Goal: Information Seeking & Learning: Learn about a topic

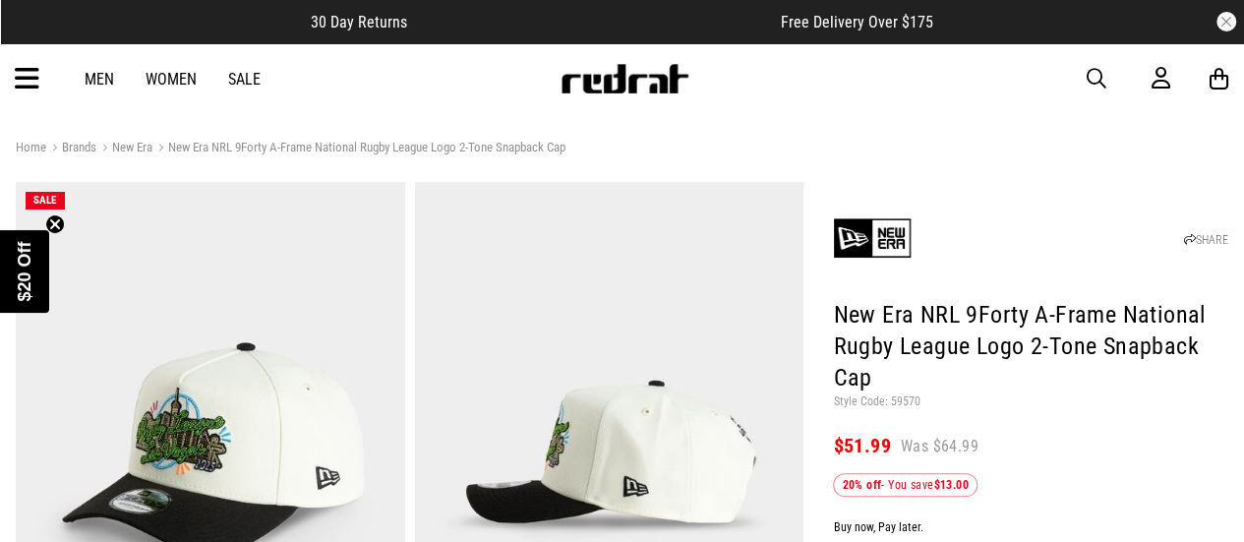
click at [252, 77] on link "Sale" at bounding box center [244, 79] width 32 height 19
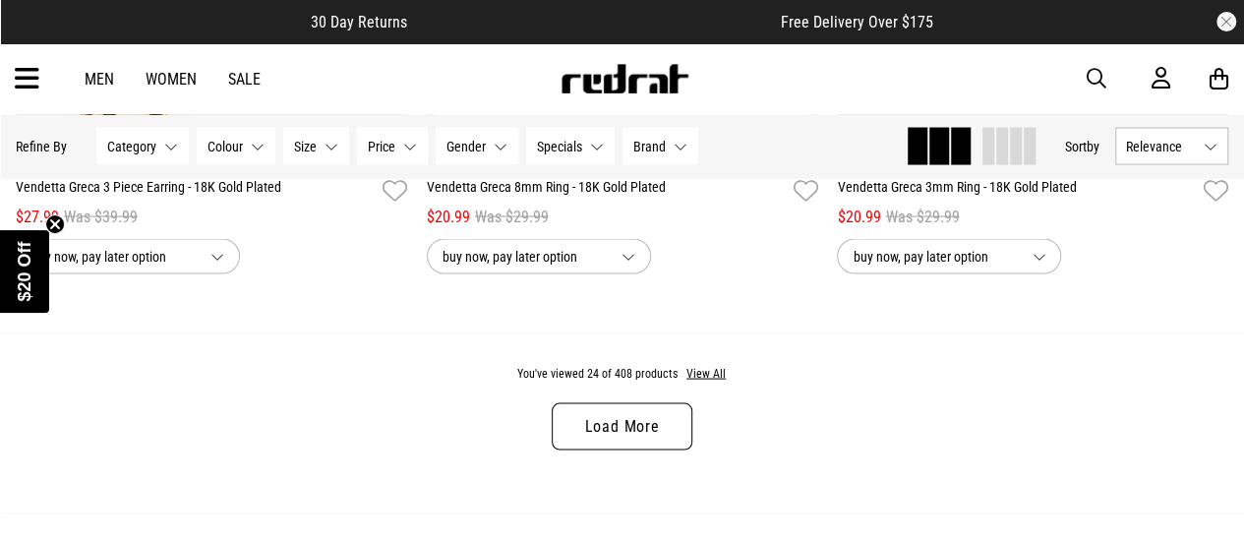
scroll to position [5697, 0]
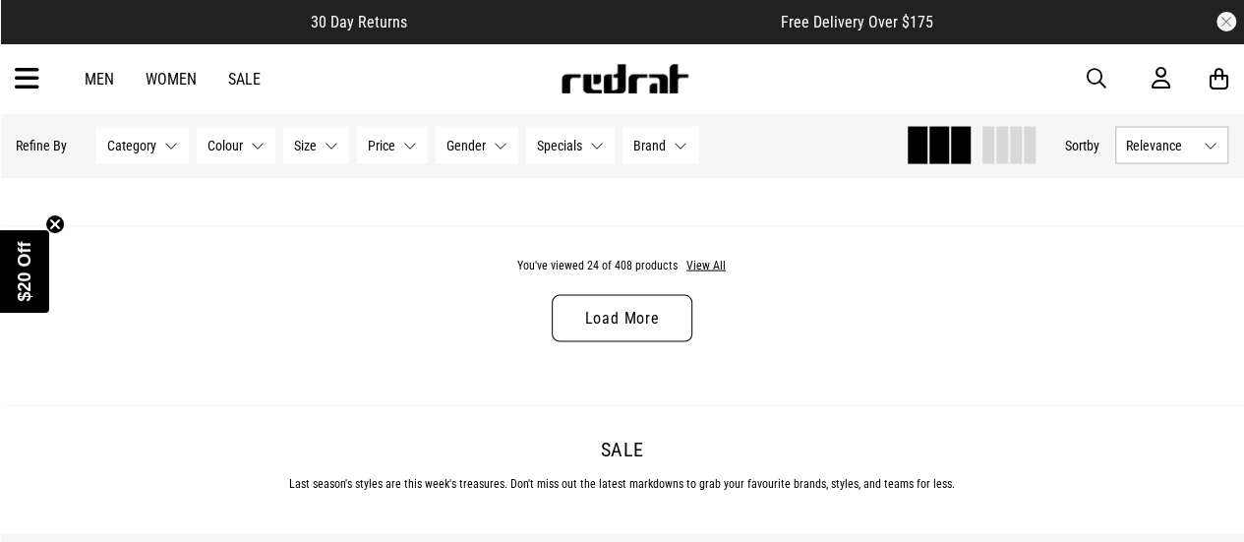
click at [626, 317] on link "Load More" at bounding box center [622, 318] width 140 height 47
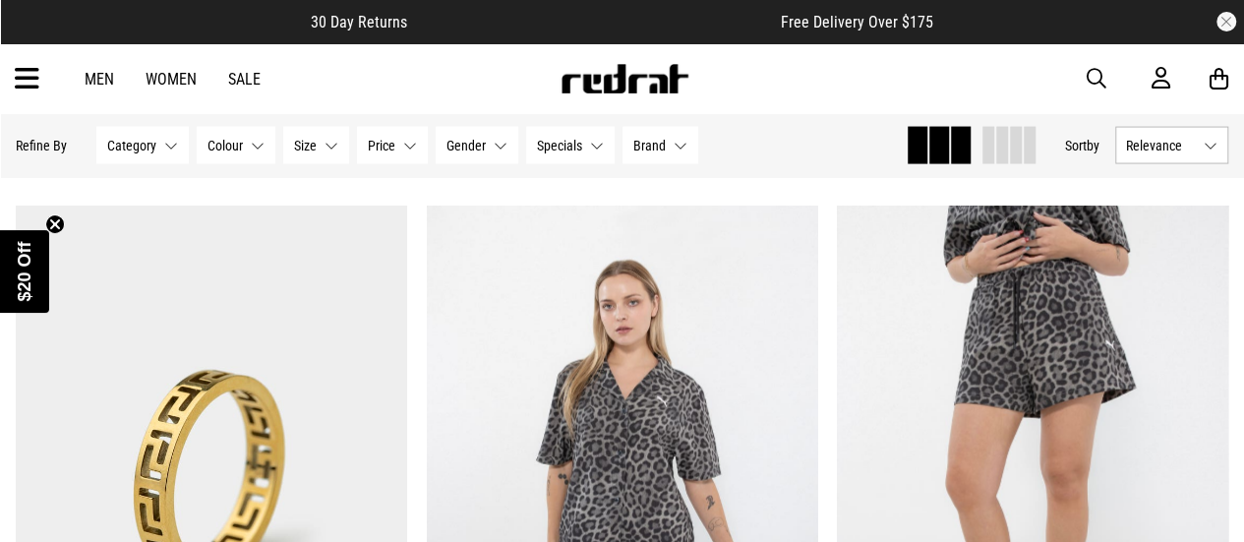
click at [1099, 72] on span "button" at bounding box center [1097, 79] width 20 height 24
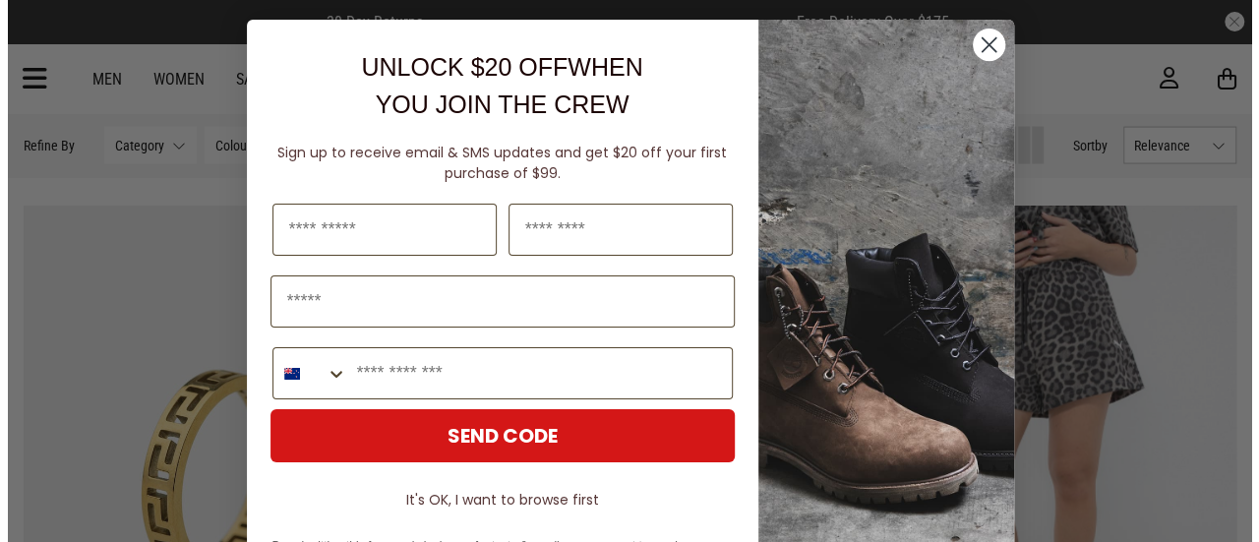
scroll to position [5742, 0]
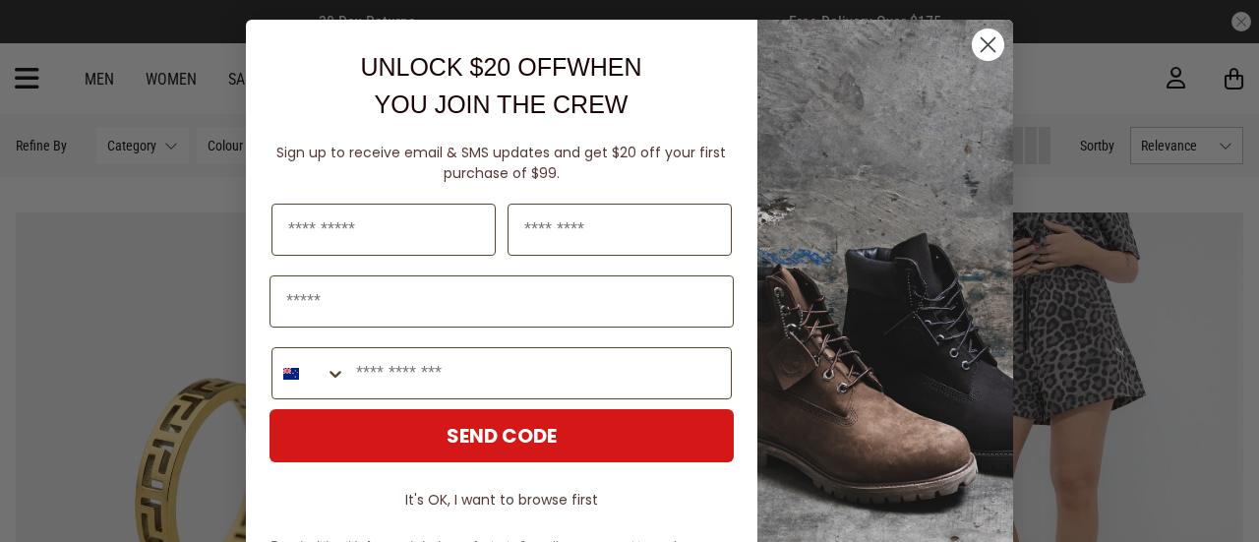
click at [581, 79] on form "UNLOCK $20 OFF WHEN YOU JOIN THE CREW Sign up to receive email & SMS updates an…" at bounding box center [629, 346] width 767 height 653
click at [974, 43] on circle "Close dialog" at bounding box center [988, 45] width 32 height 32
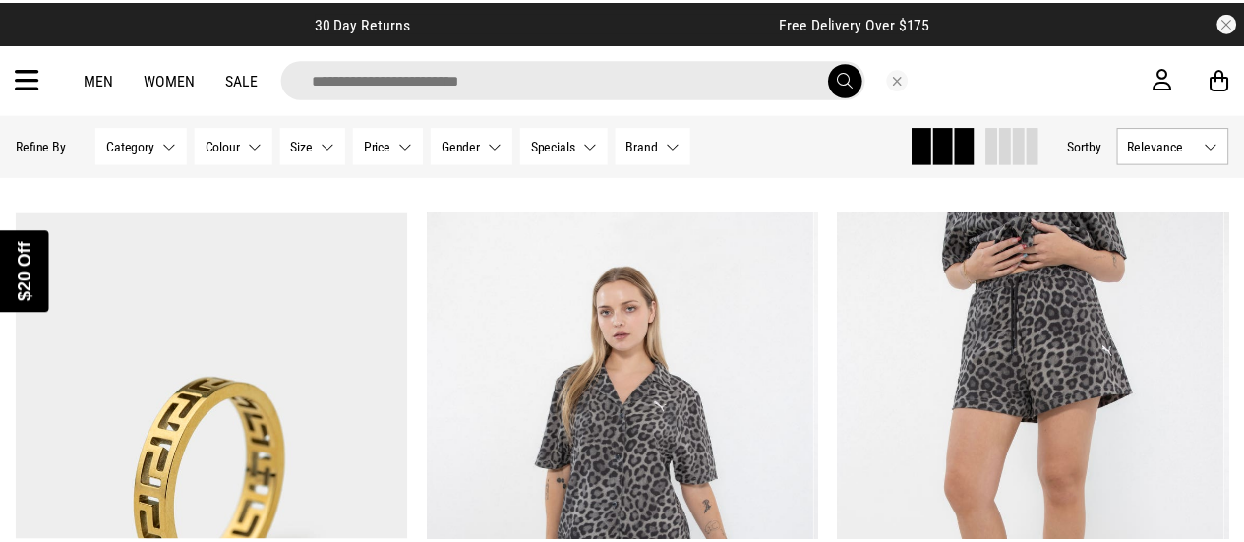
scroll to position [5697, 0]
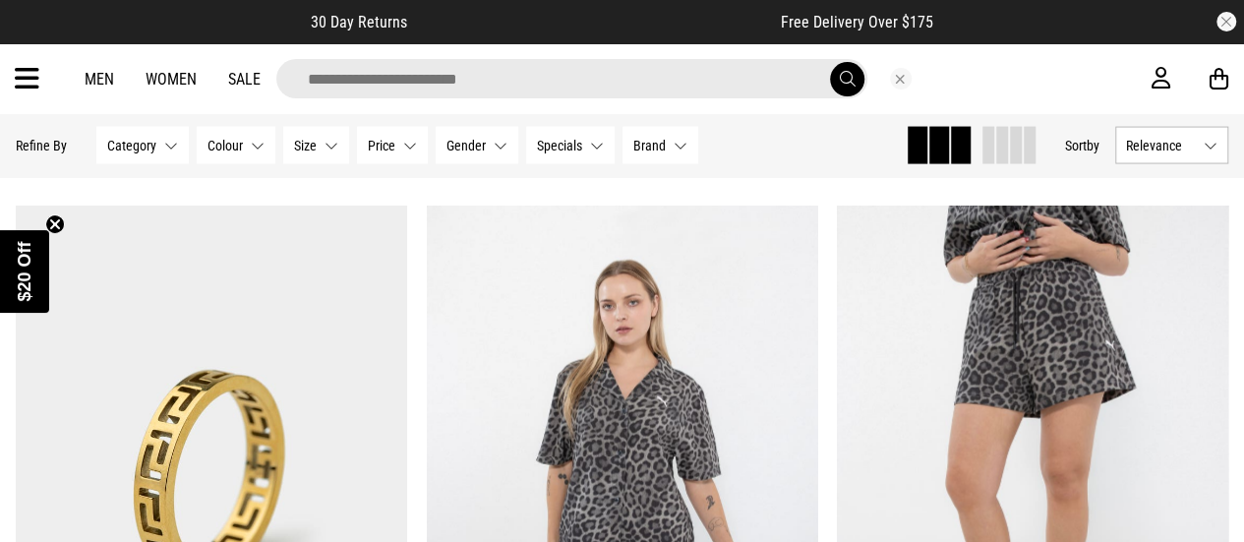
click at [575, 77] on input "search" at bounding box center [571, 78] width 591 height 39
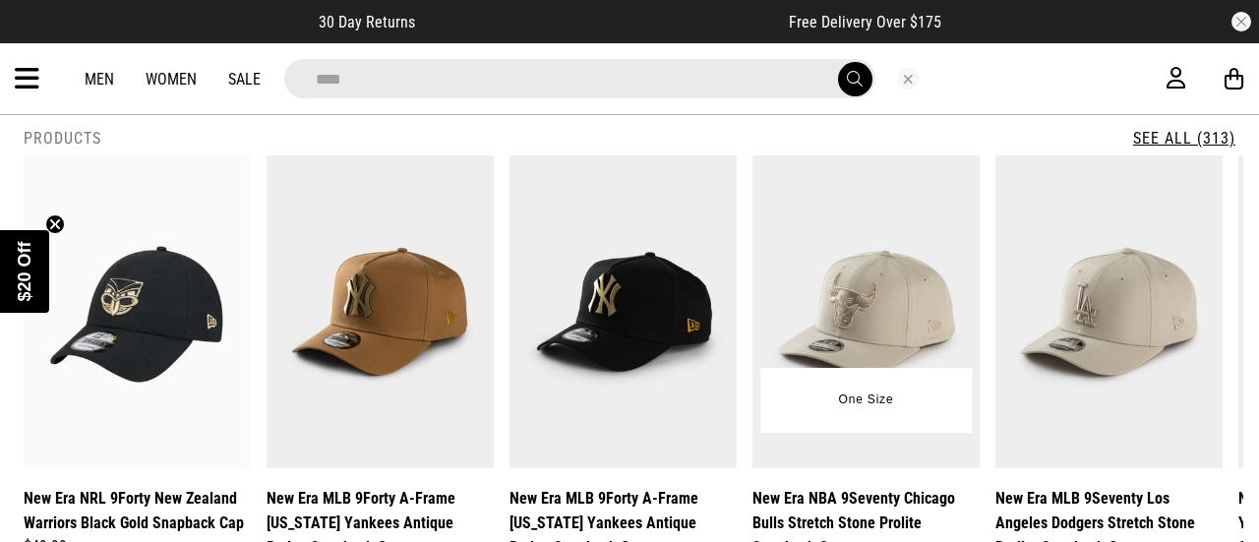
scroll to position [0, 0]
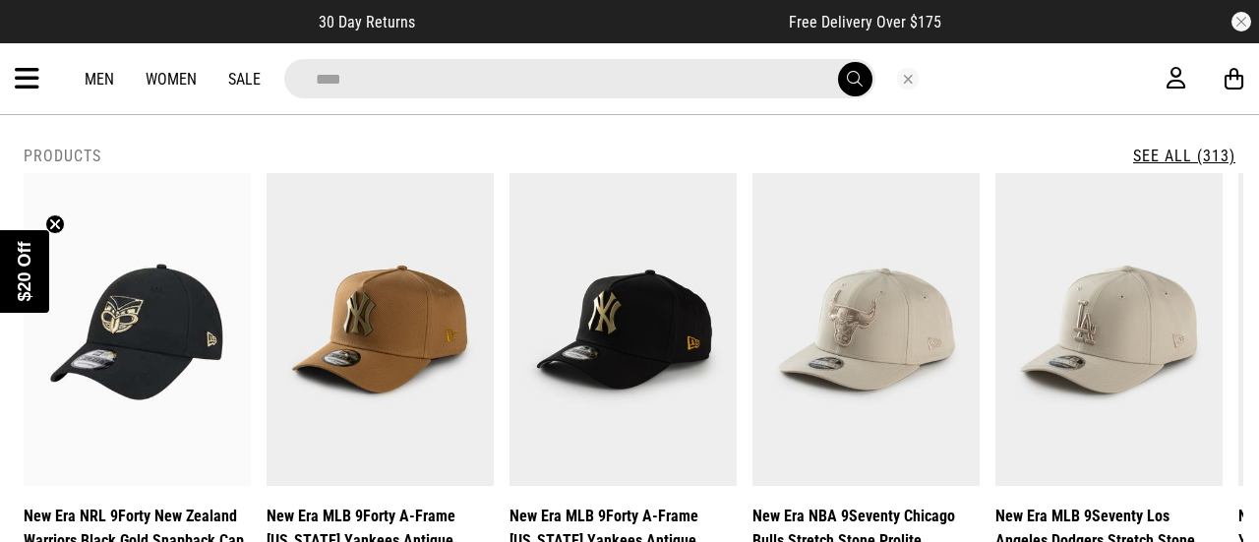
click at [402, 82] on input "****" at bounding box center [579, 78] width 591 height 39
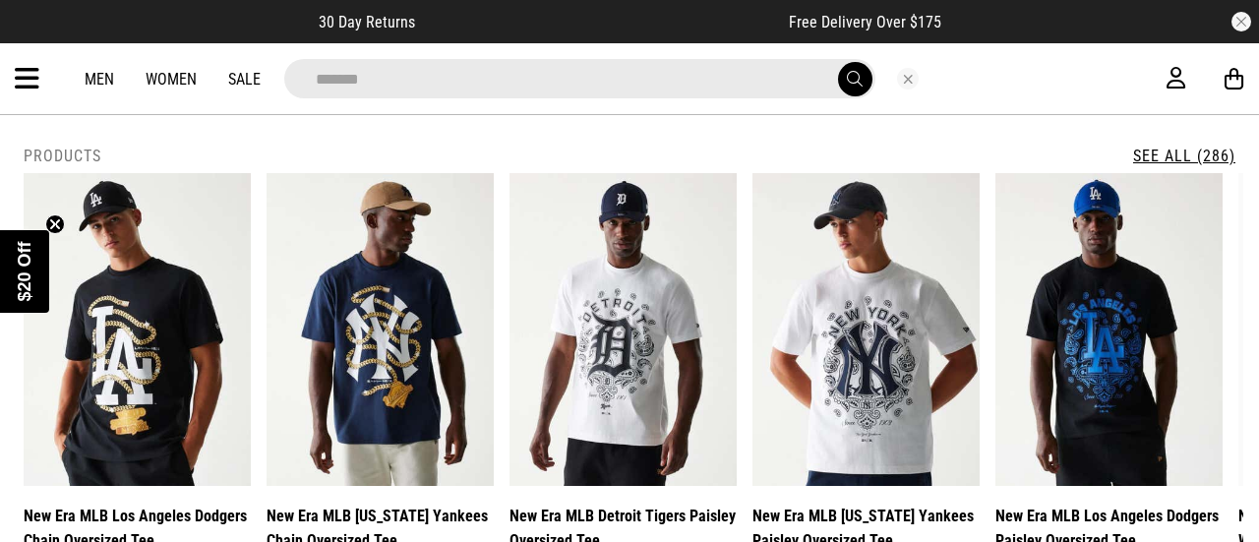
type input "*******"
click at [838, 62] on button "submit" at bounding box center [855, 79] width 34 height 34
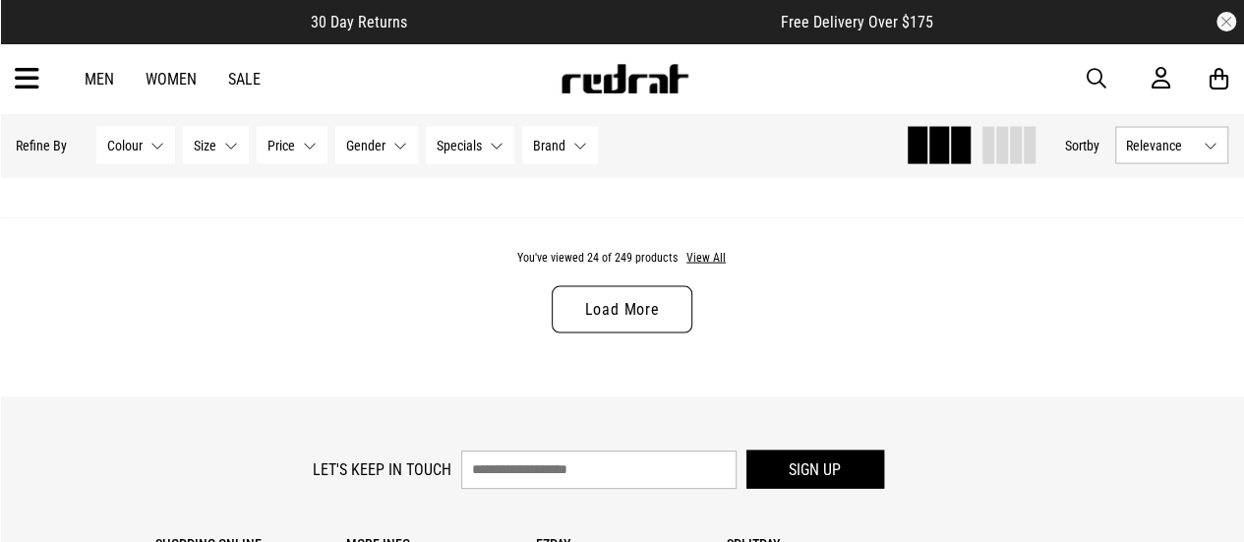
scroll to position [5687, 0]
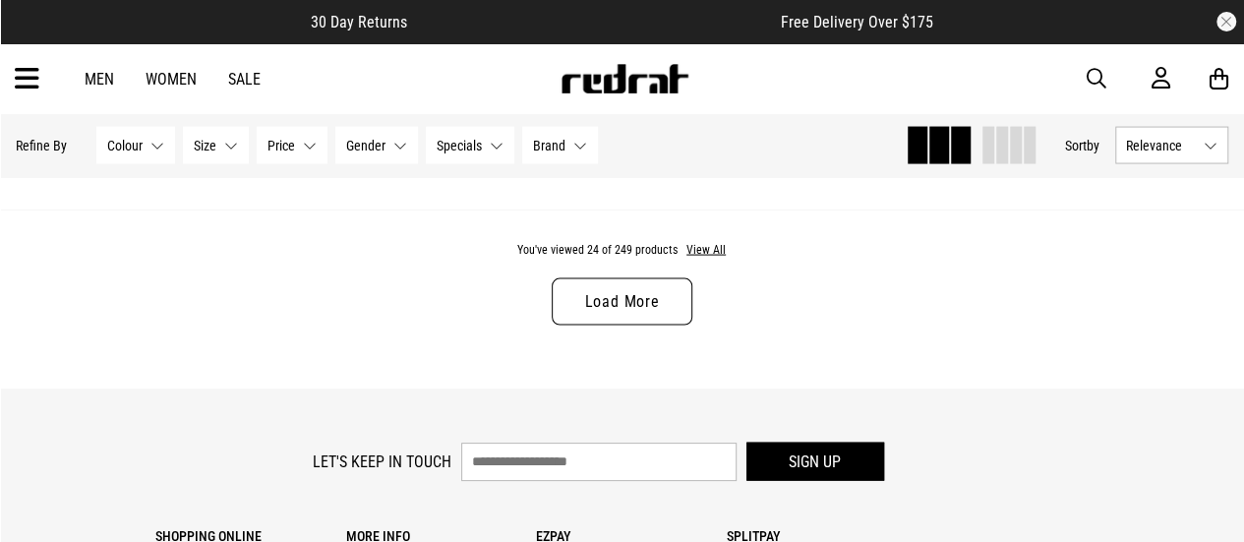
click at [627, 306] on link "Load More" at bounding box center [622, 301] width 140 height 47
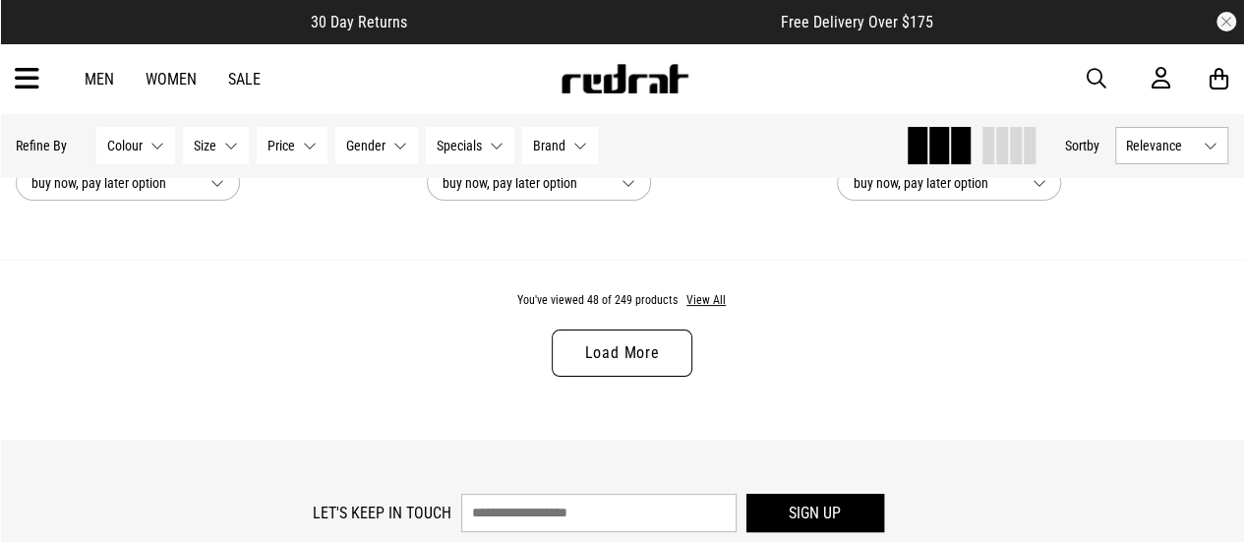
scroll to position [11218, 0]
click at [598, 340] on link "Load More" at bounding box center [622, 351] width 140 height 47
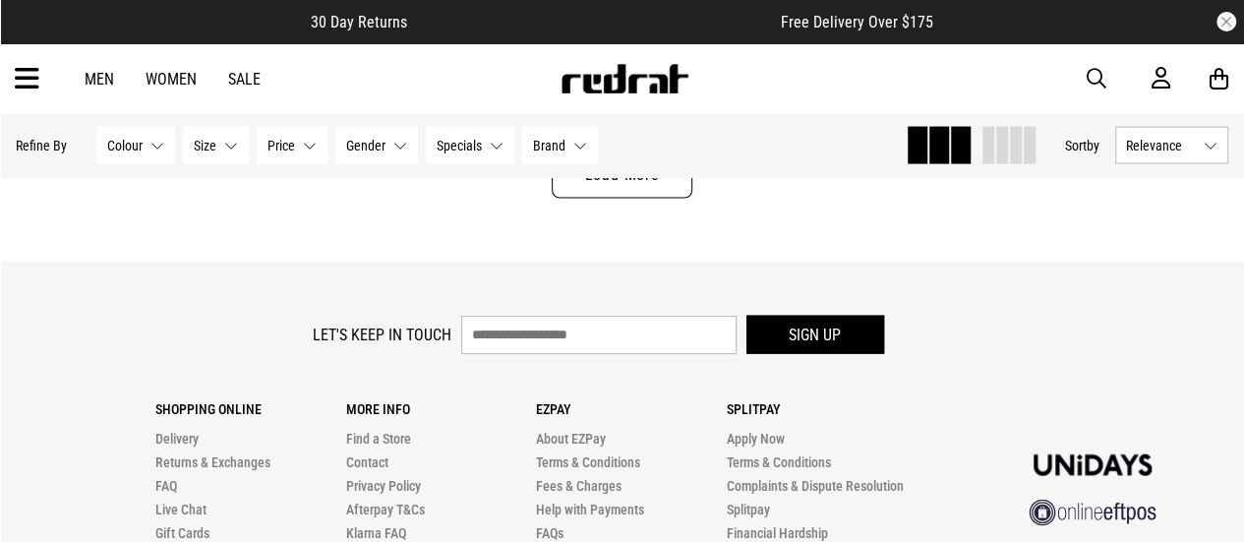
scroll to position [16825, 0]
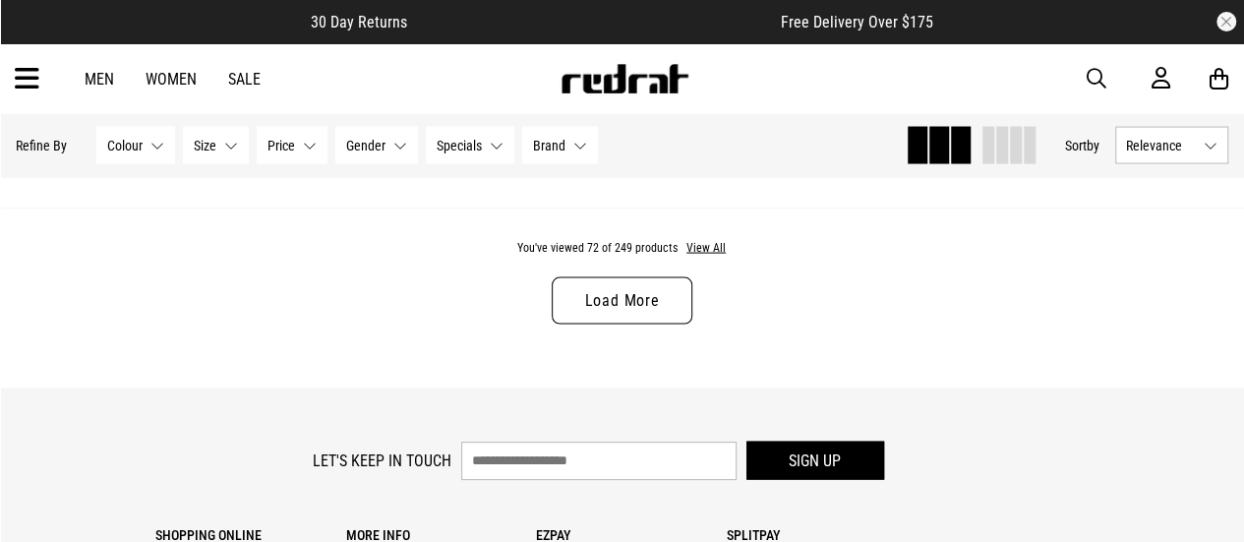
click at [638, 300] on link "Load More" at bounding box center [622, 300] width 140 height 47
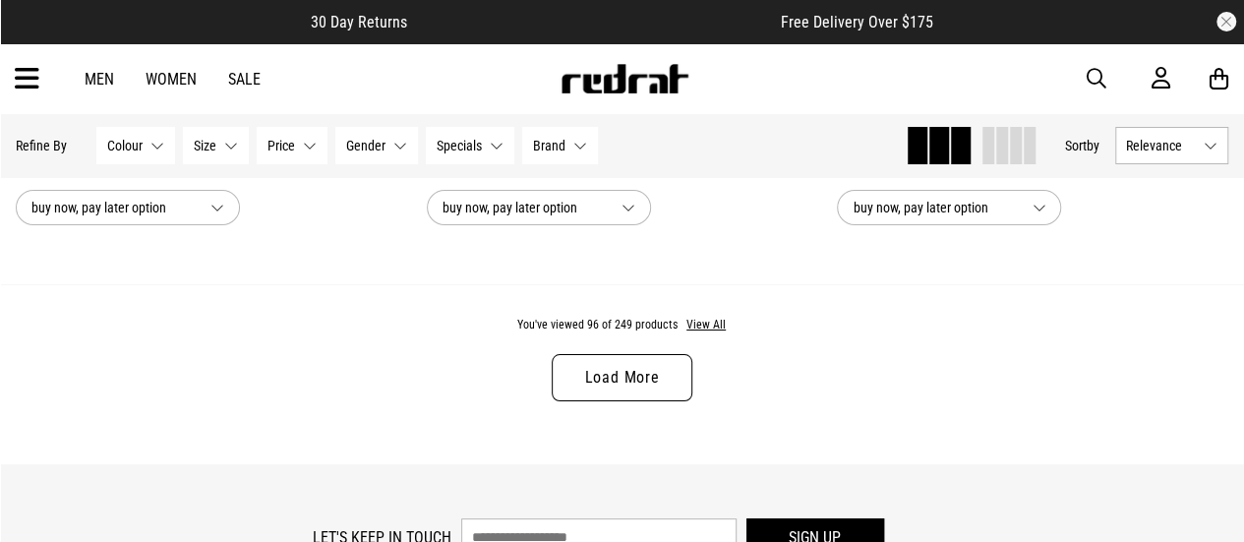
scroll to position [22333, 0]
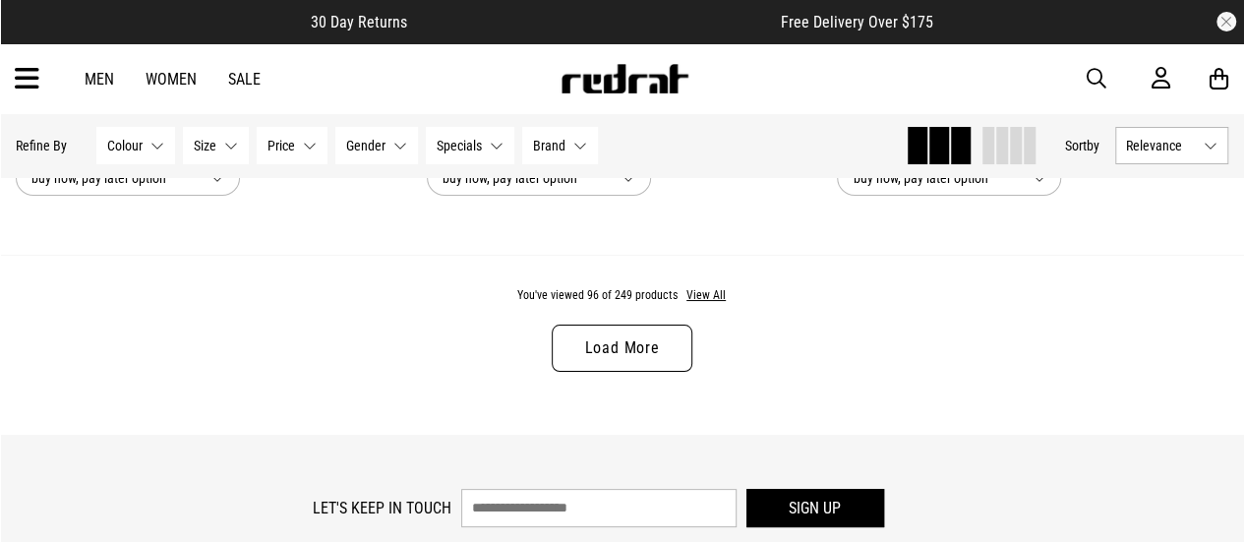
click at [661, 344] on link "Load More" at bounding box center [622, 348] width 140 height 47
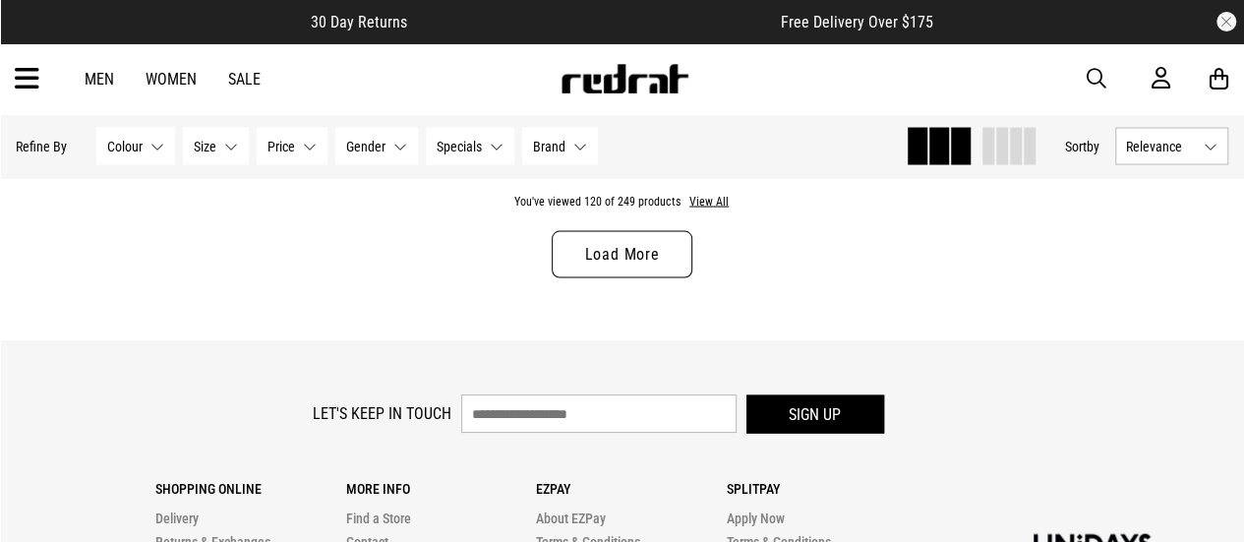
scroll to position [27939, 0]
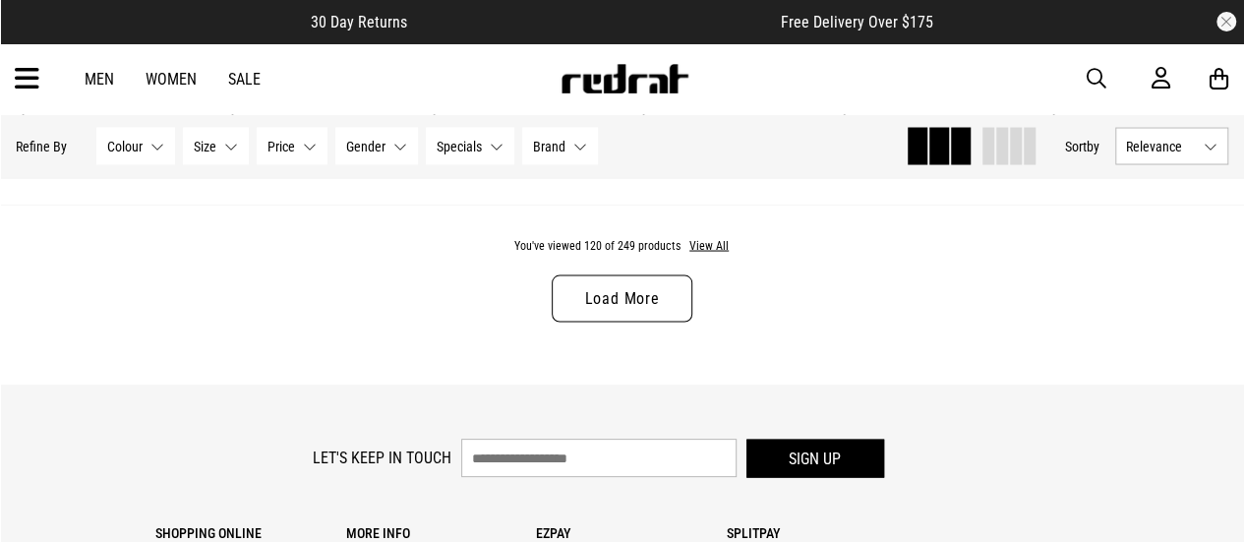
click at [674, 312] on link "Load More" at bounding box center [622, 297] width 140 height 47
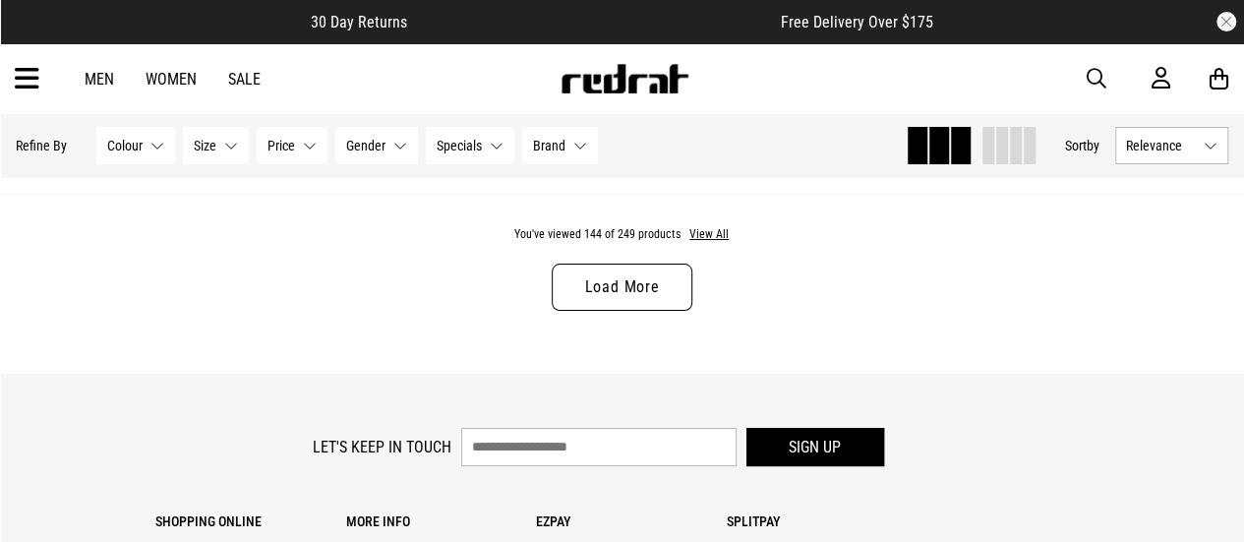
scroll to position [33545, 0]
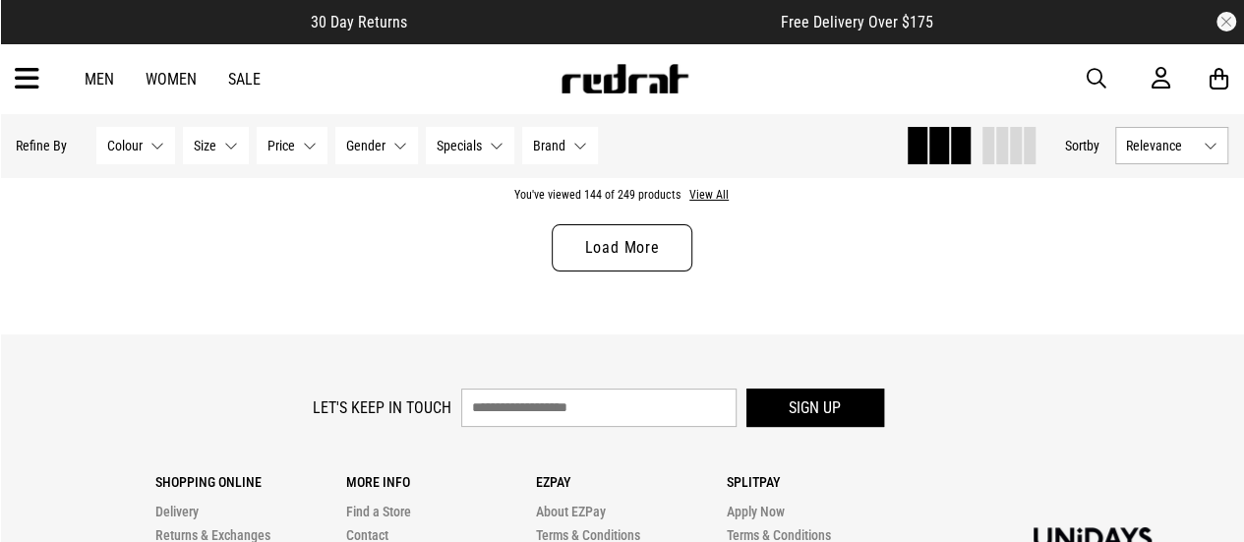
click at [628, 264] on link "Load More" at bounding box center [622, 247] width 140 height 47
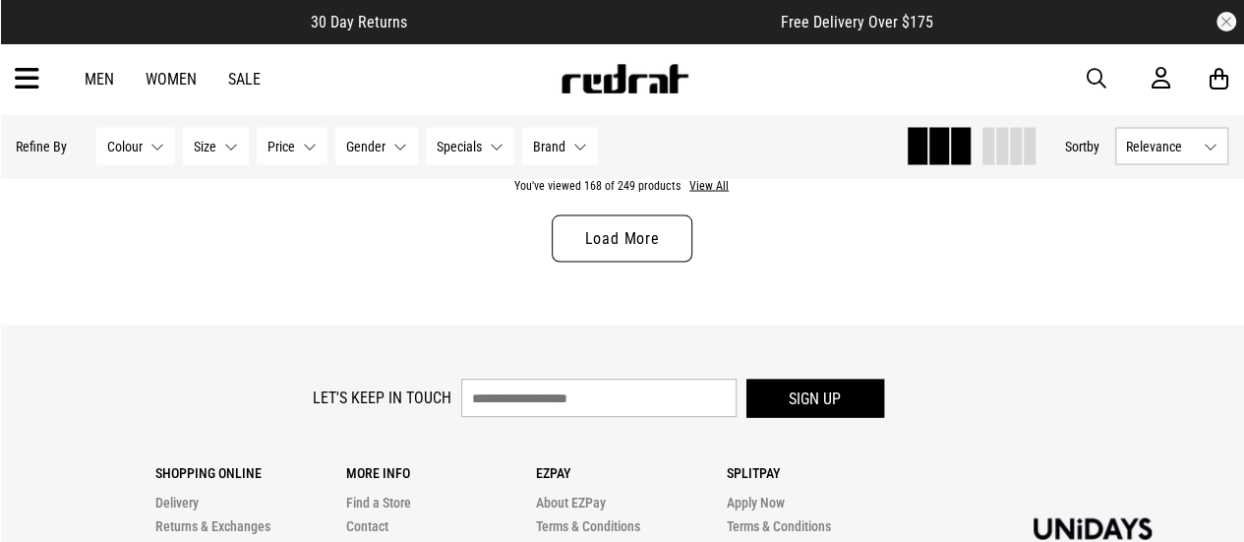
scroll to position [39151, 0]
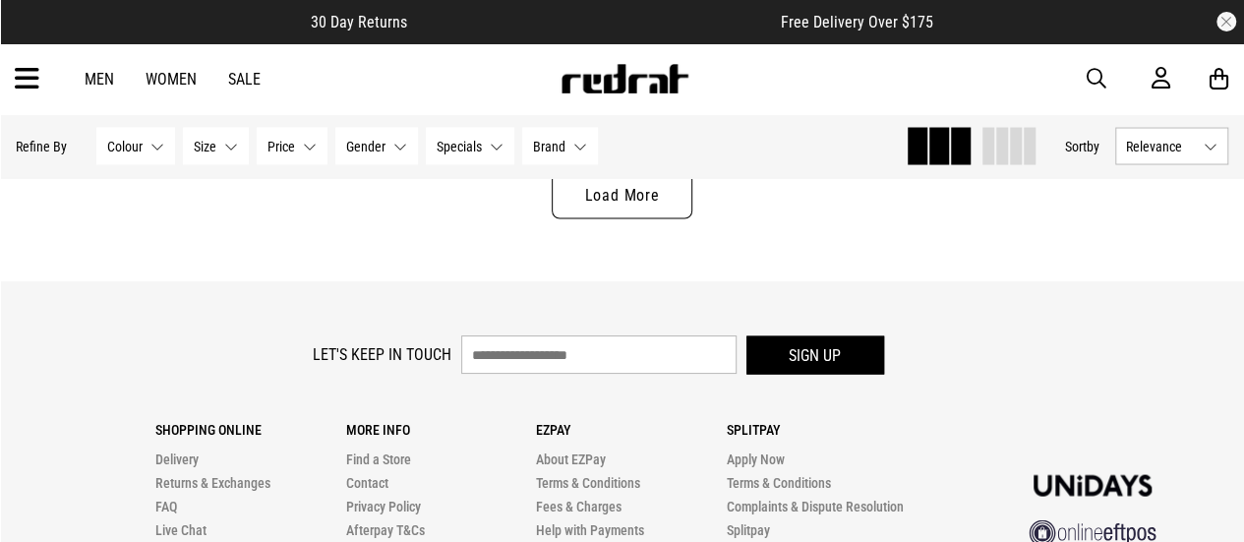
click at [655, 218] on link "Load More" at bounding box center [622, 194] width 140 height 47
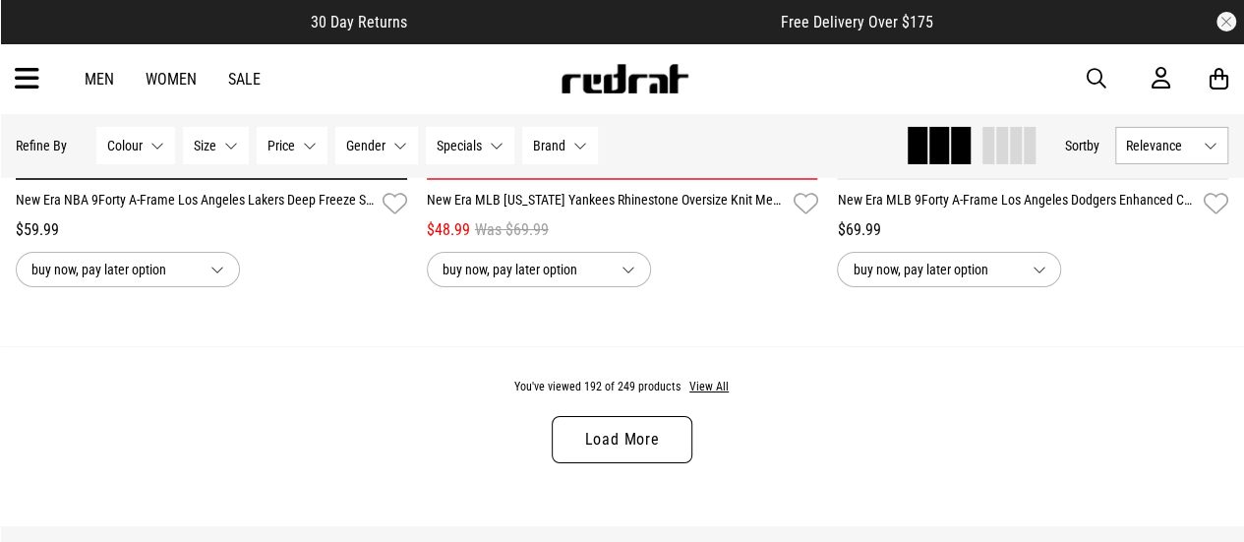
scroll to position [44561, 0]
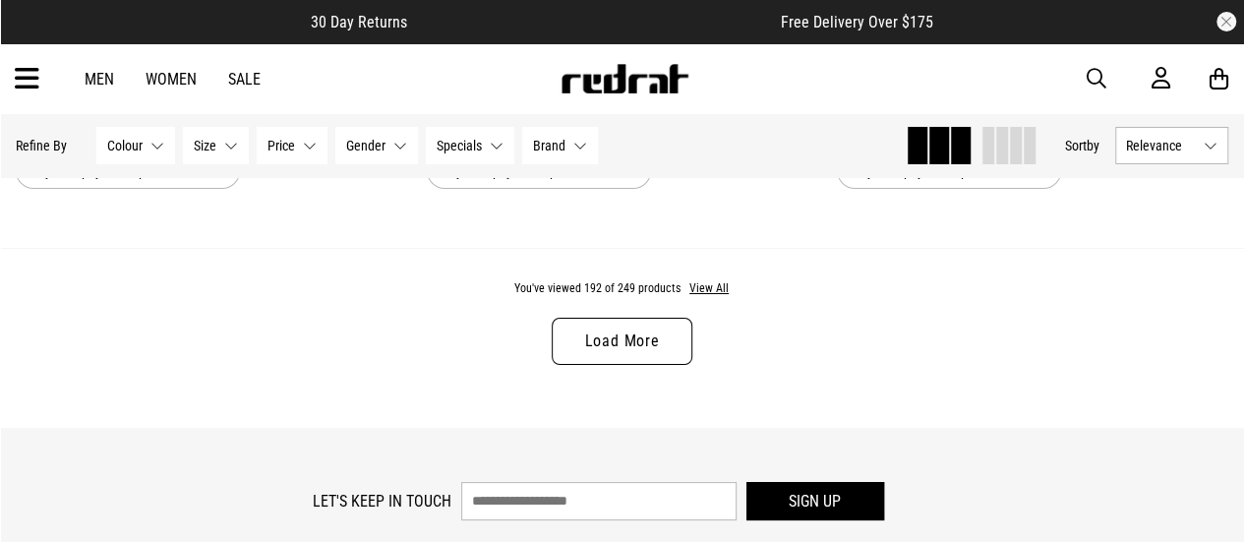
click at [671, 356] on link "Load More" at bounding box center [622, 341] width 140 height 47
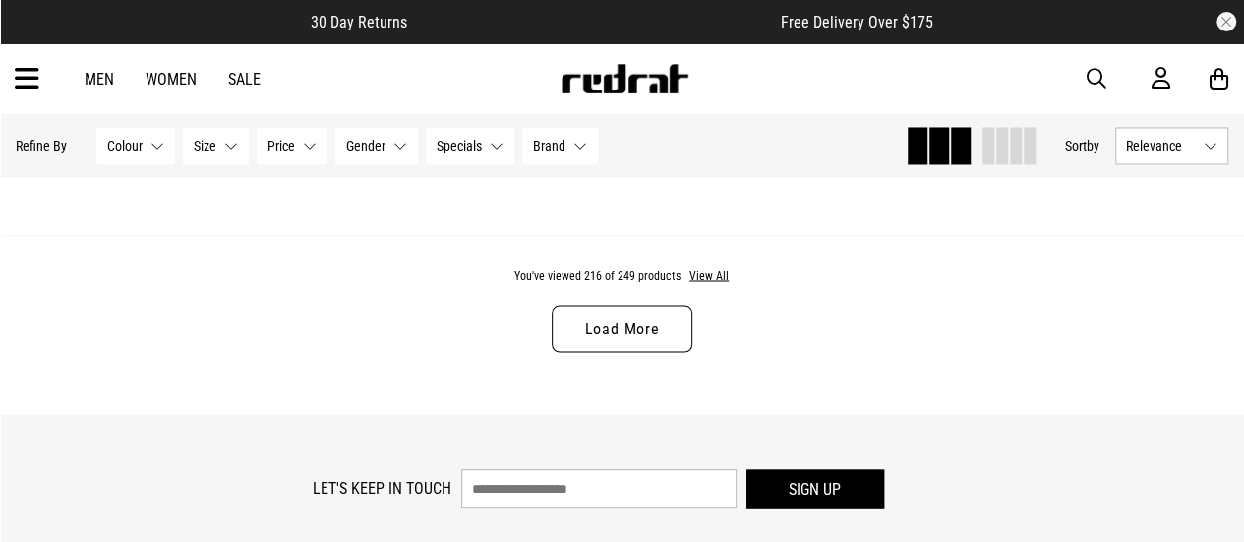
scroll to position [50167, 0]
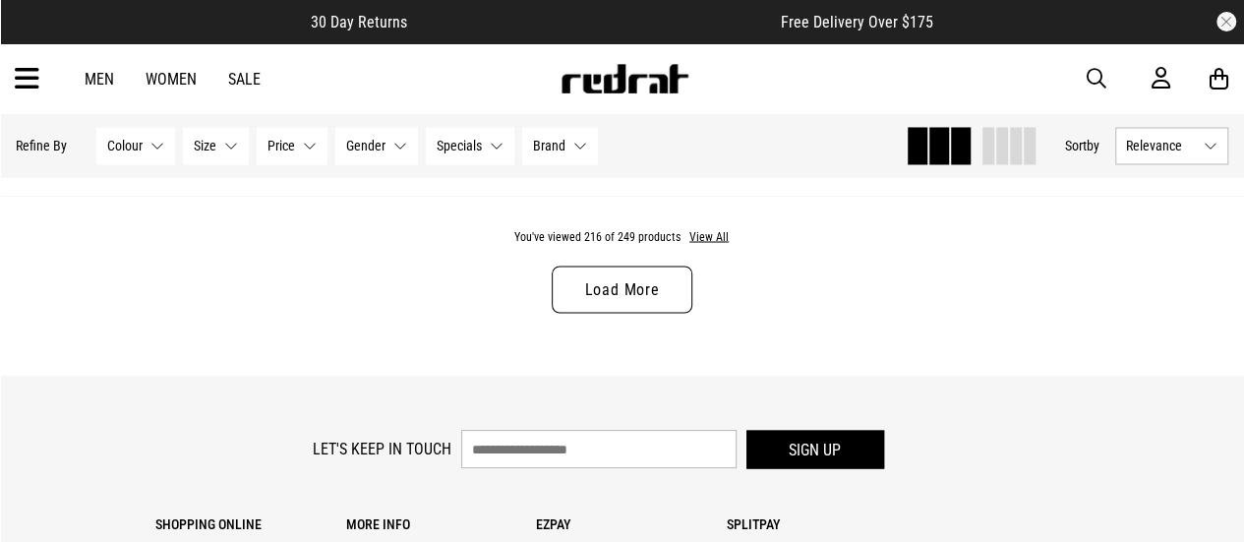
click at [600, 304] on link "Load More" at bounding box center [622, 289] width 140 height 47
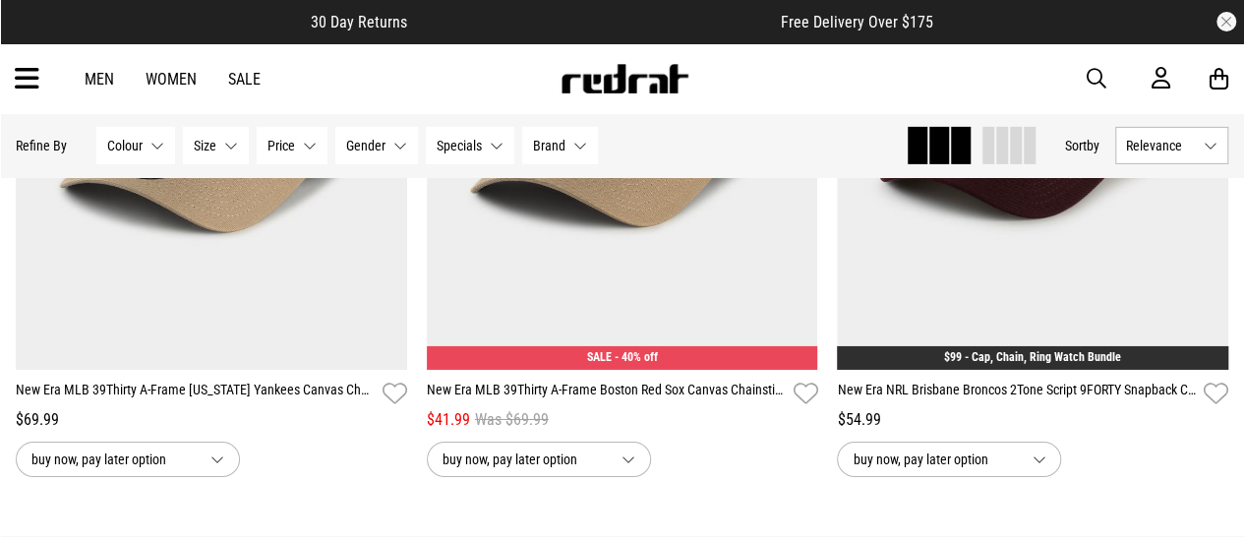
scroll to position [55577, 0]
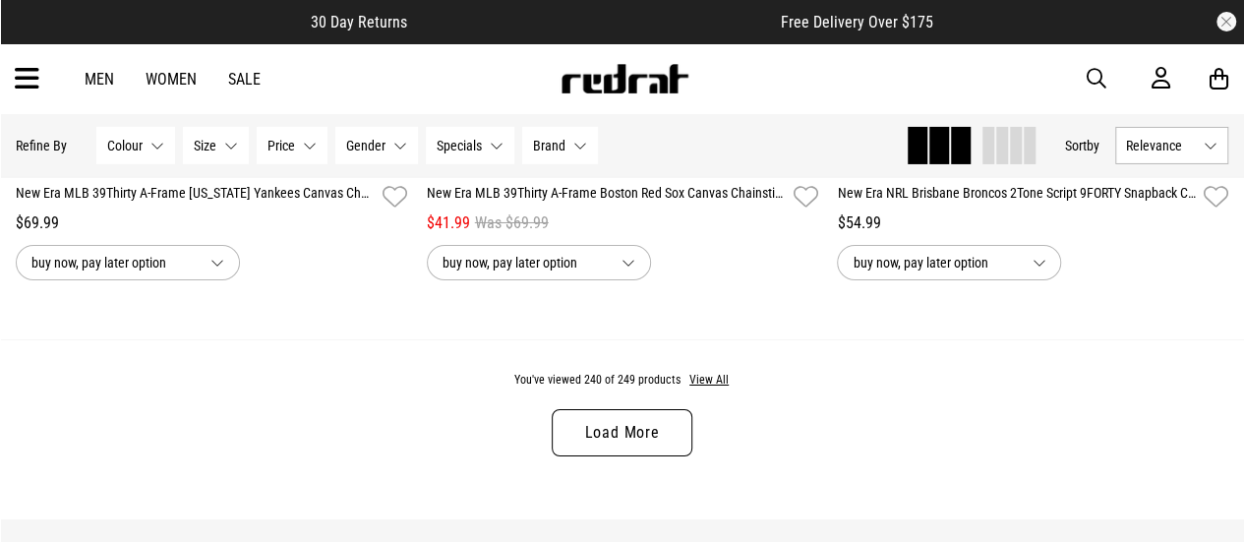
click at [666, 448] on link "Load More" at bounding box center [622, 432] width 140 height 47
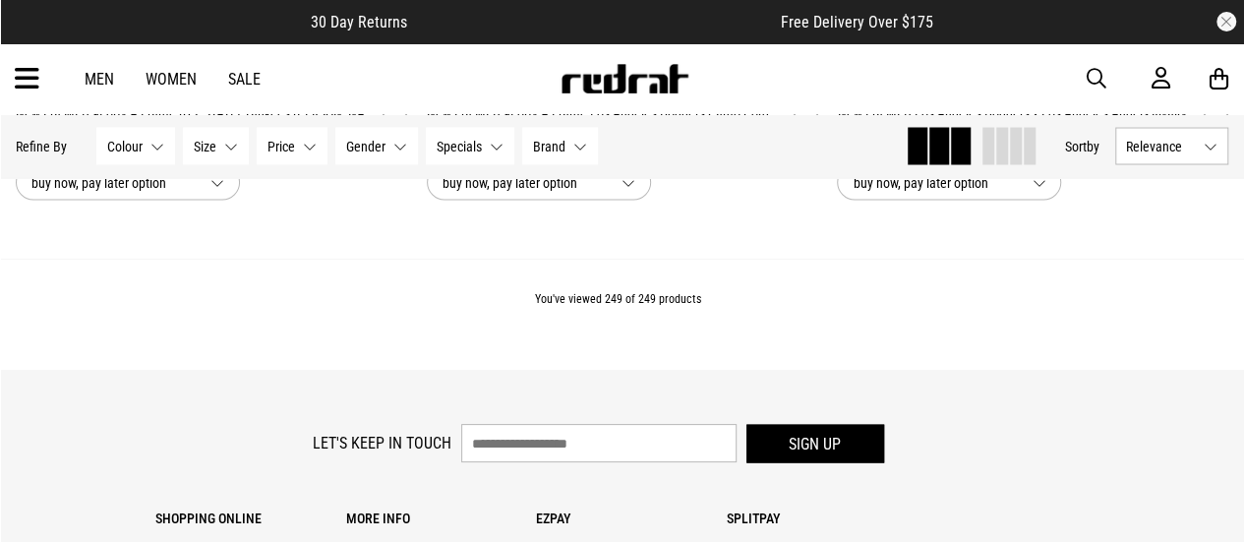
scroll to position [57347, 0]
